Goal: Task Accomplishment & Management: Use online tool/utility

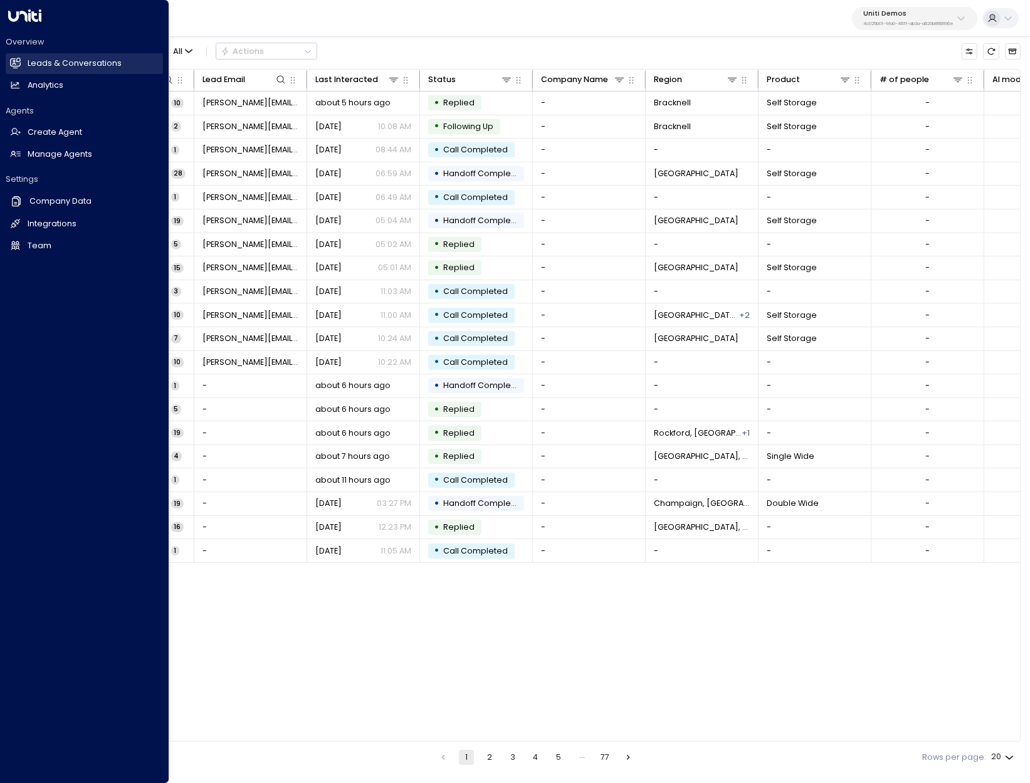
click at [19, 63] on icon at bounding box center [15, 62] width 11 height 8
click at [74, 61] on h2 "Leads & Conversations" at bounding box center [75, 64] width 94 height 12
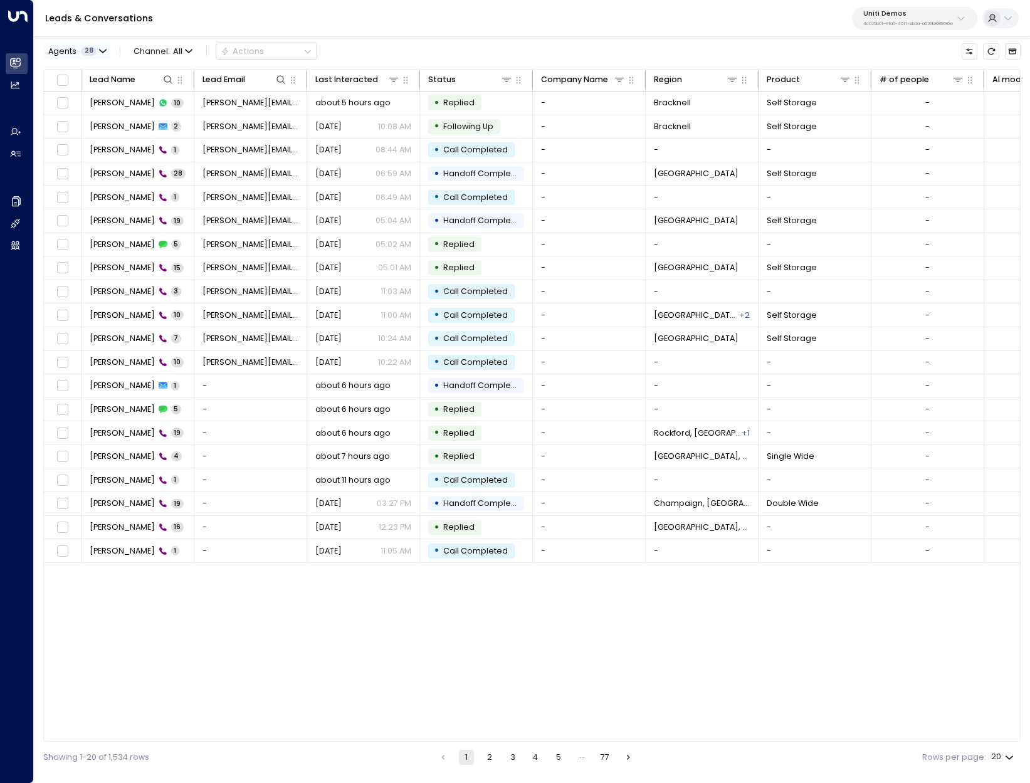
click at [97, 50] on button "Agents 28" at bounding box center [76, 51] width 67 height 16
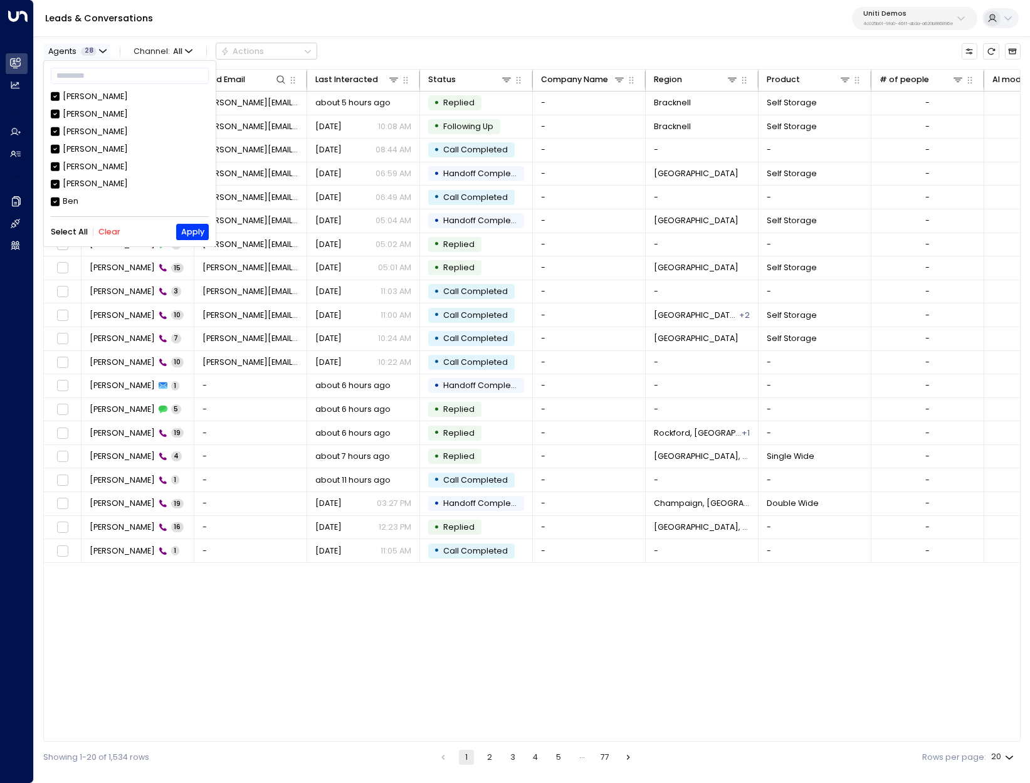
click at [97, 50] on div at bounding box center [515, 391] width 1030 height 783
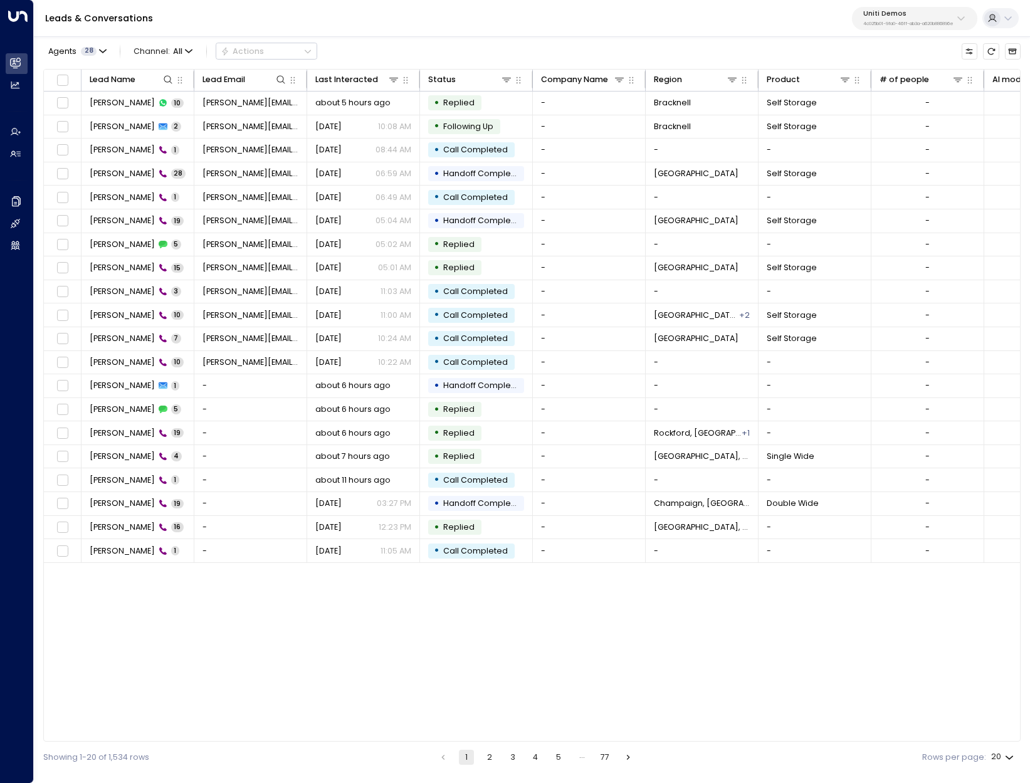
click at [173, 52] on span "All" at bounding box center [177, 51] width 9 height 9
click at [159, 52] on div at bounding box center [515, 391] width 1030 height 783
click at [83, 54] on span "28" at bounding box center [89, 51] width 16 height 9
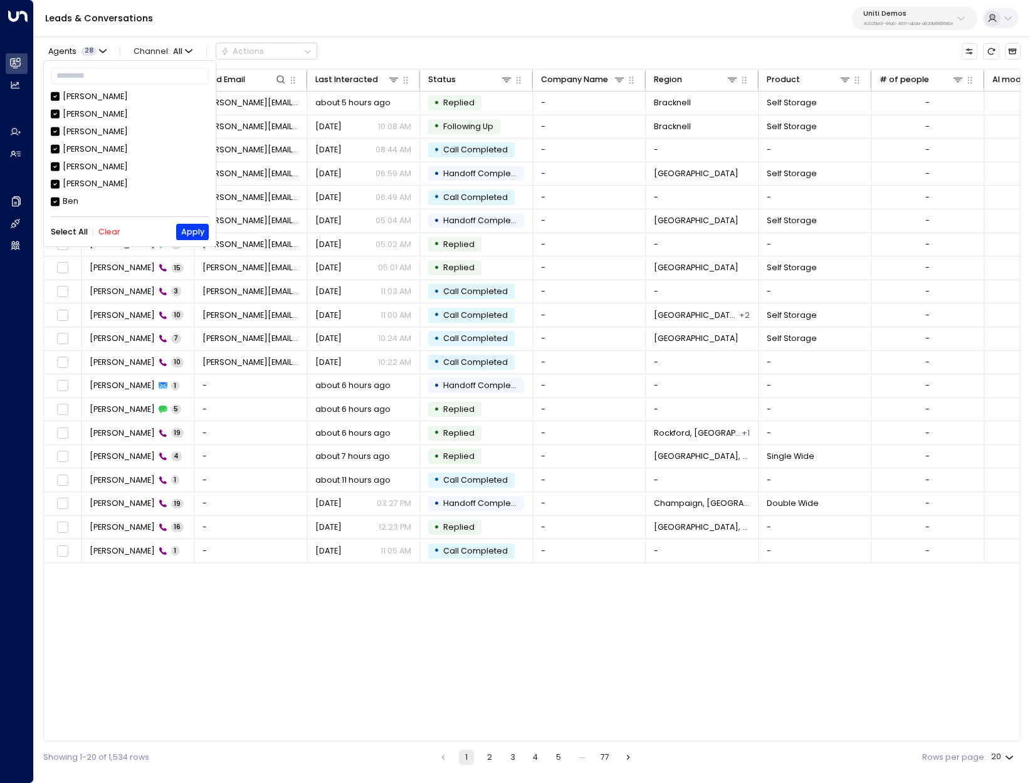
click at [72, 229] on button "Select All" at bounding box center [69, 232] width 37 height 9
click at [191, 233] on button "Apply" at bounding box center [192, 232] width 32 height 16
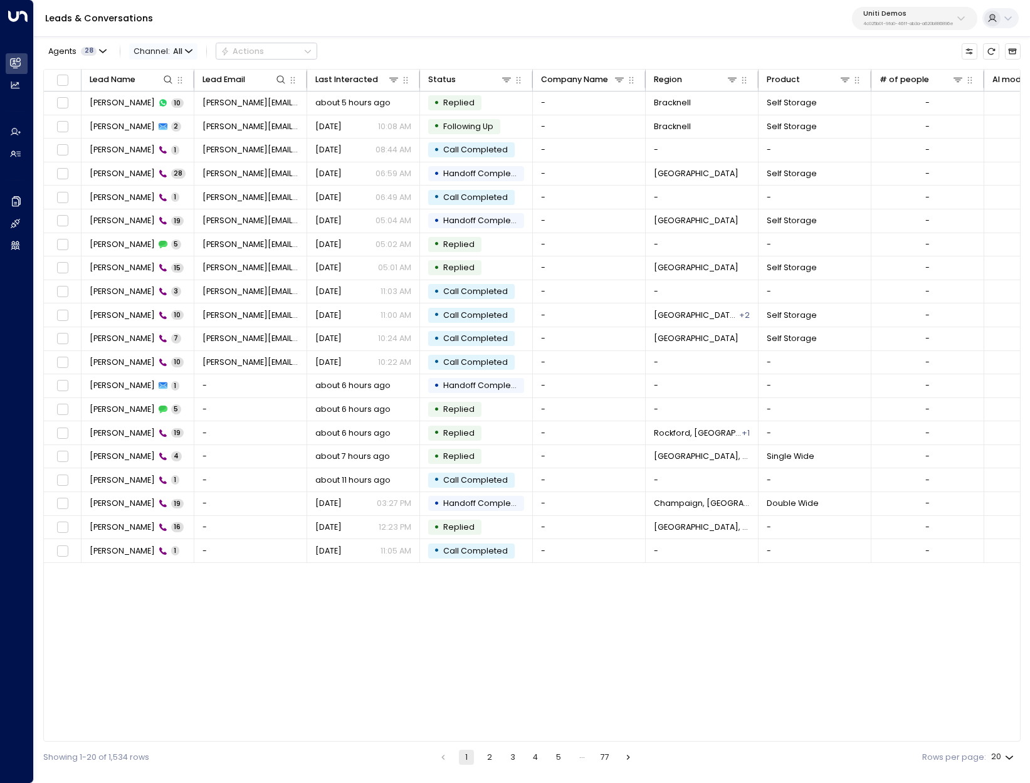
click at [187, 54] on icon "button" at bounding box center [189, 52] width 8 height 8
click at [170, 122] on p "Email" at bounding box center [168, 119] width 52 height 12
